Goal: Navigation & Orientation: Find specific page/section

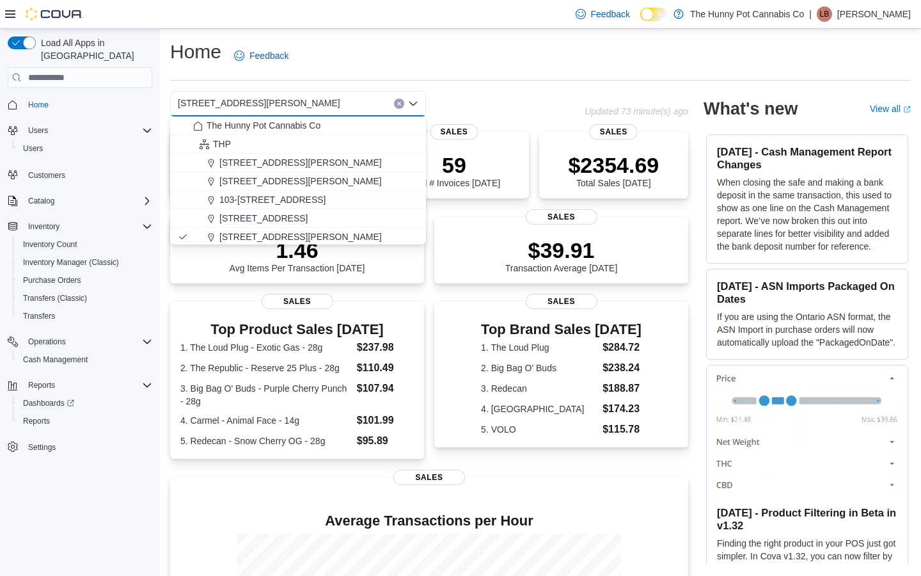
click at [516, 91] on div "[STREET_ADDRESS][PERSON_NAME] Selected. [STREET_ADDRESS][PERSON_NAME] Press Bac…" at bounding box center [377, 104] width 415 height 26
